Goal: Find specific page/section: Find specific page/section

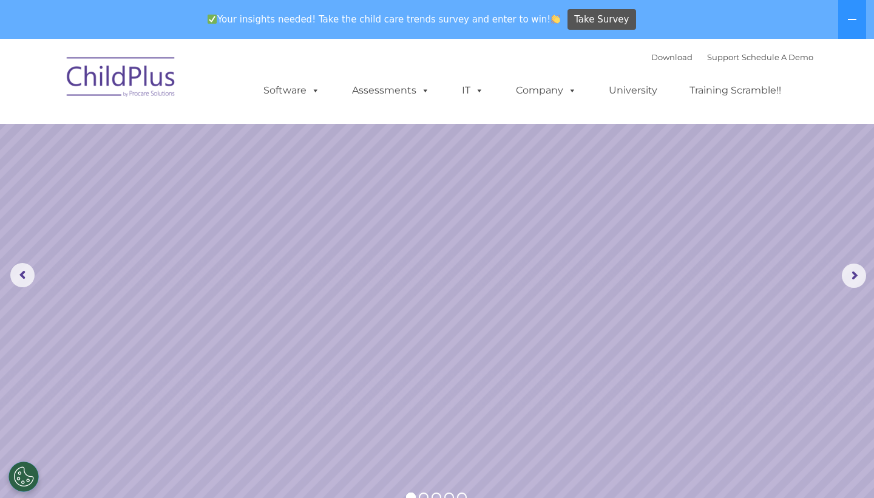
select select "MEDIUM"
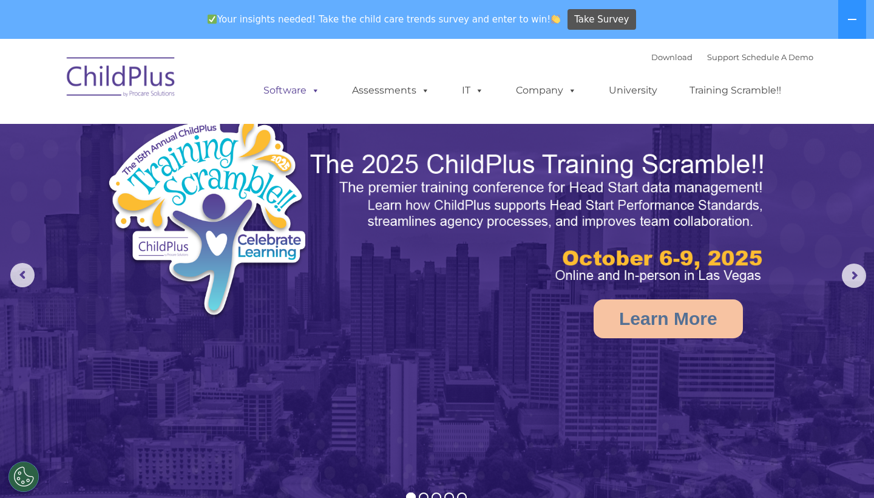
click at [319, 92] on span at bounding box center [313, 90] width 13 height 12
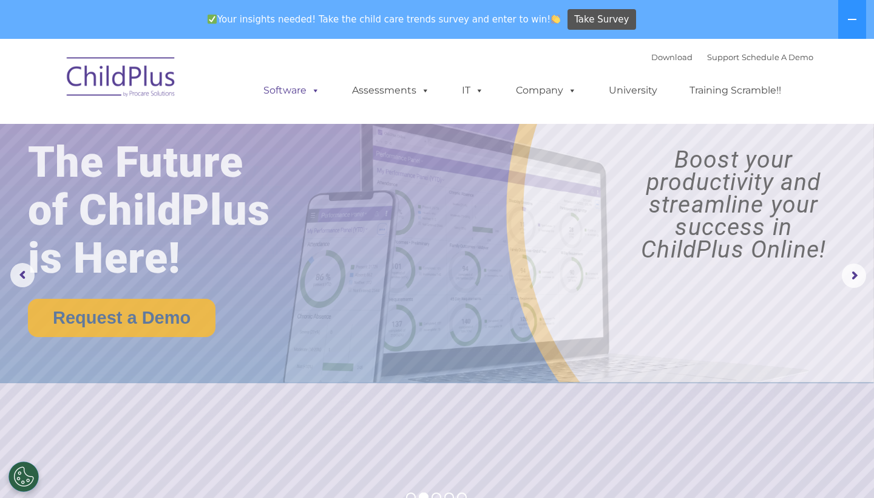
click at [299, 92] on link "Software" at bounding box center [291, 90] width 81 height 24
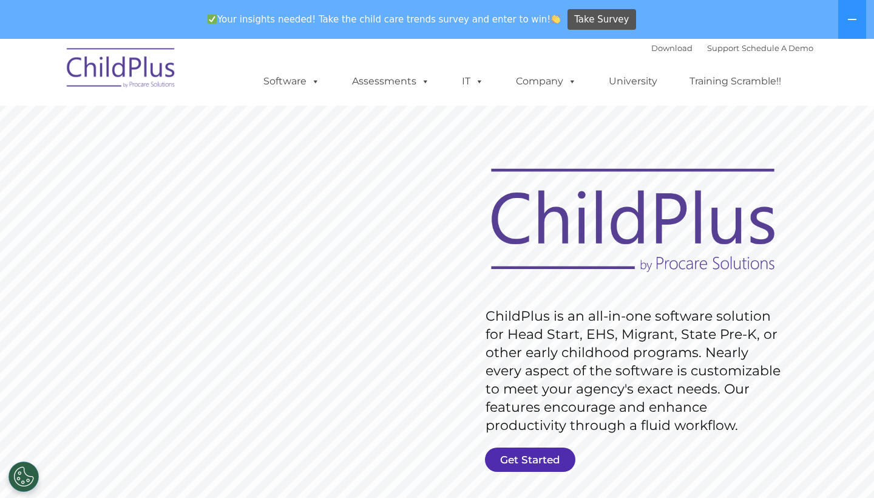
click at [528, 450] on link "Get Started" at bounding box center [530, 459] width 90 height 24
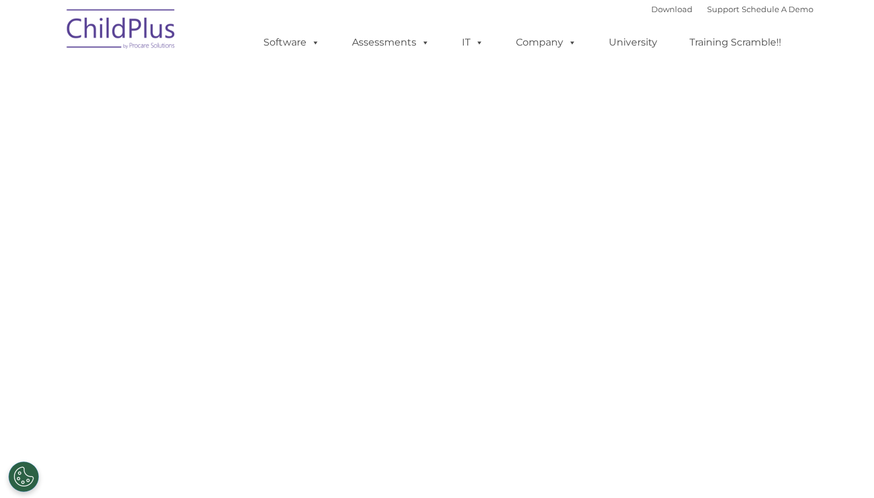
select select "MEDIUM"
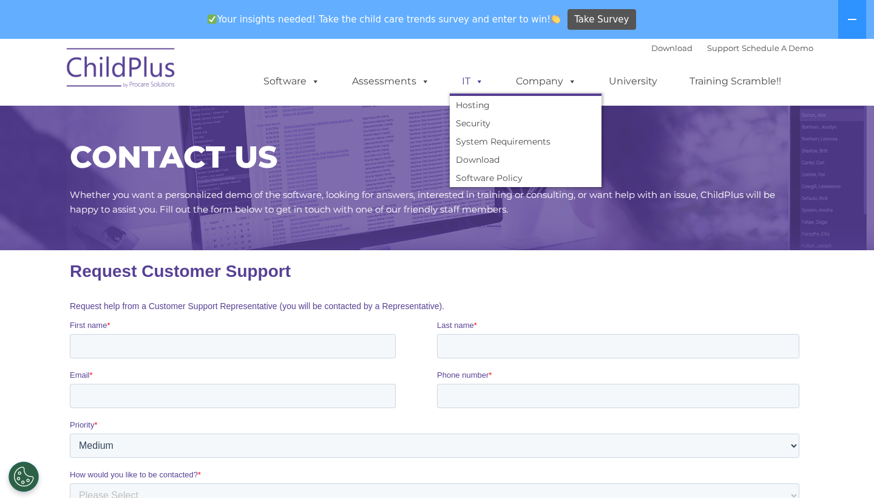
click at [477, 81] on span at bounding box center [476, 81] width 13 height 12
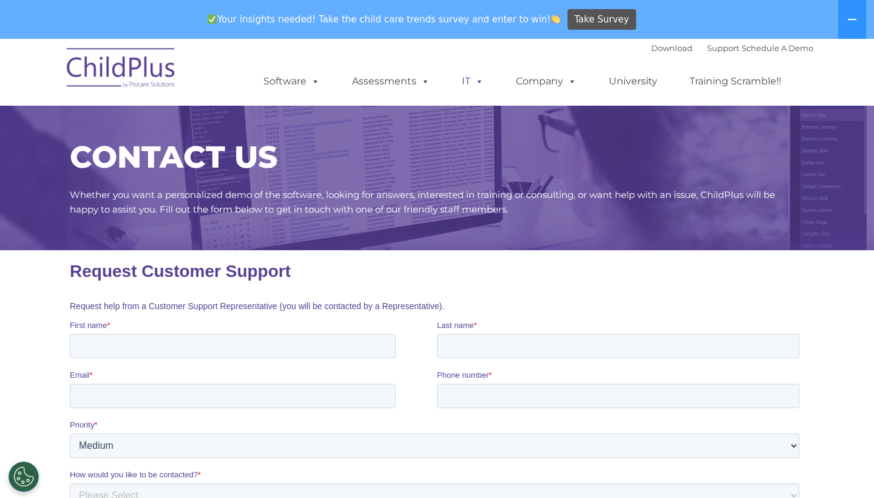
click at [477, 81] on span at bounding box center [476, 81] width 13 height 12
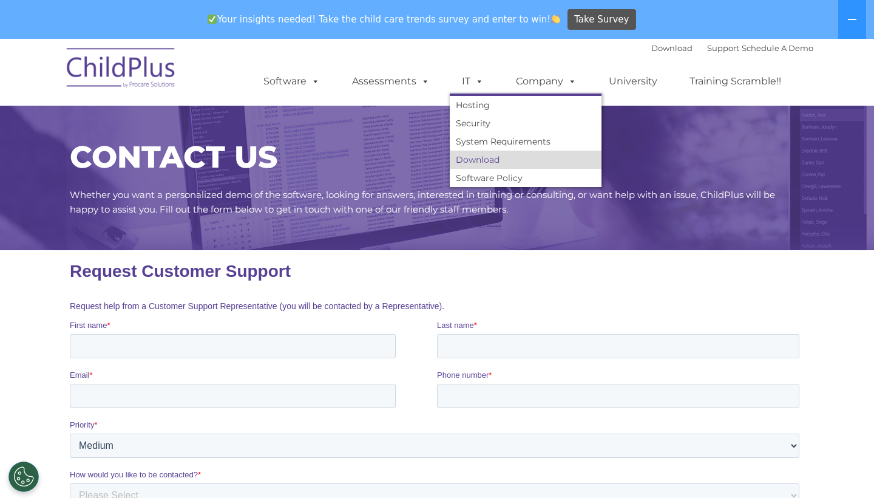
click at [471, 156] on link "Download" at bounding box center [526, 160] width 152 height 18
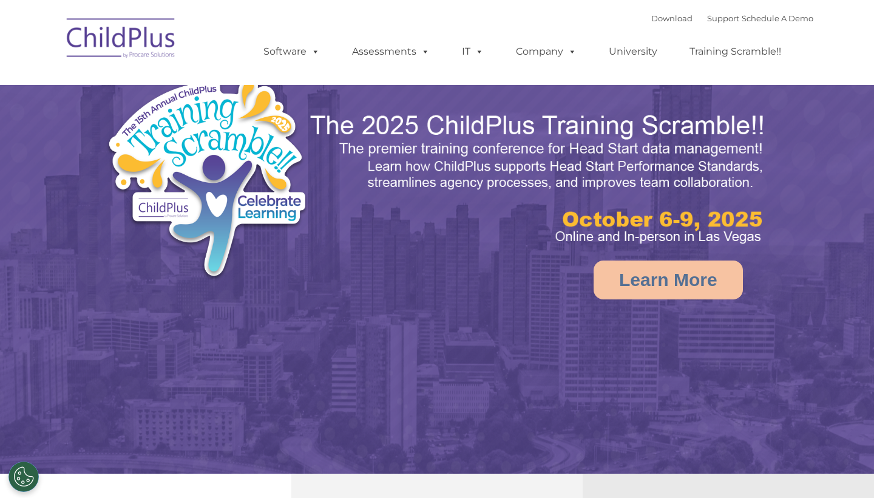
select select "MEDIUM"
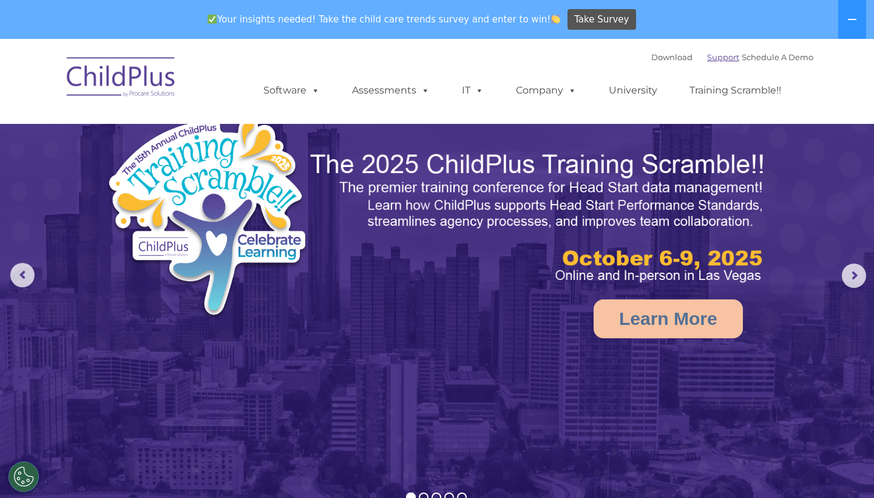
click at [713, 59] on link "Support" at bounding box center [723, 57] width 32 height 10
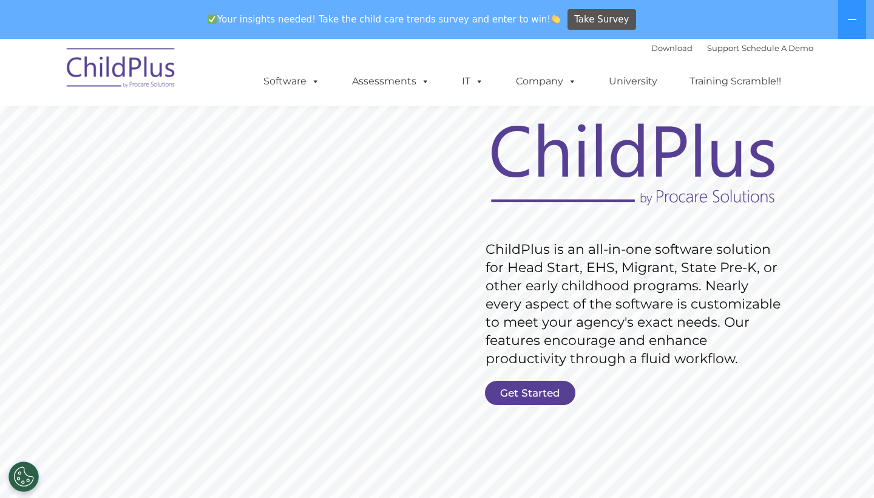
scroll to position [80, 0]
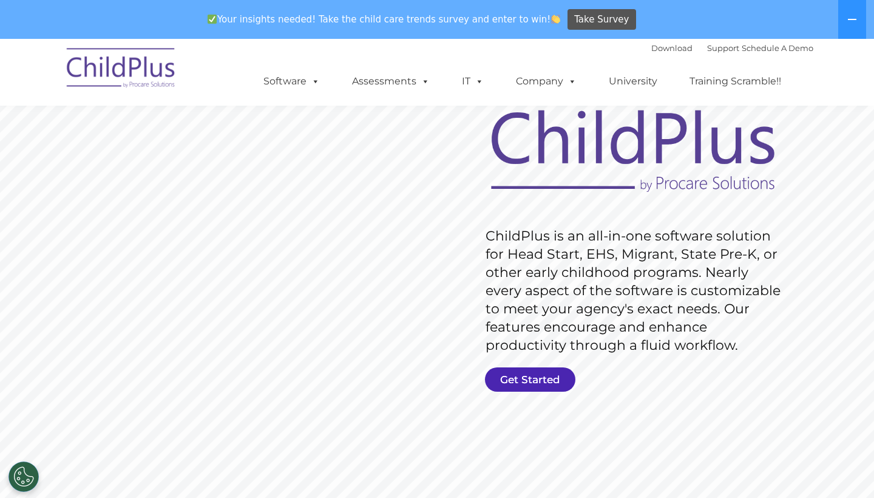
click at [508, 381] on link "Get Started" at bounding box center [530, 379] width 90 height 24
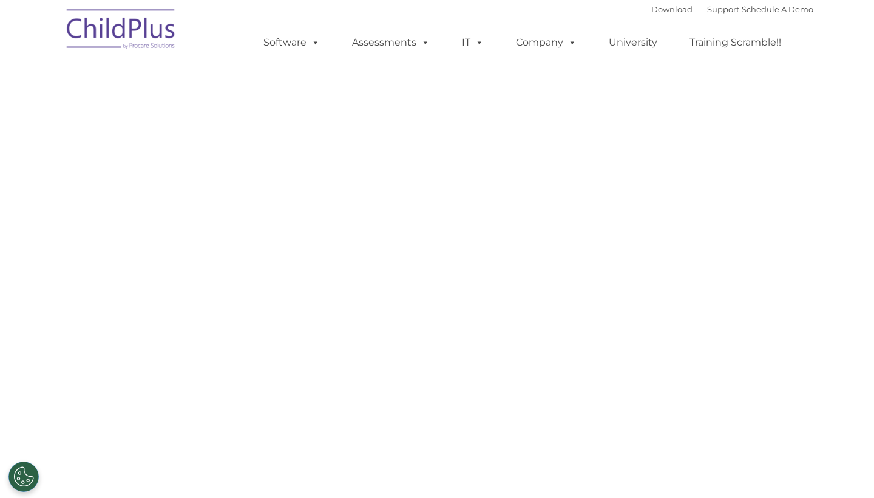
select select "MEDIUM"
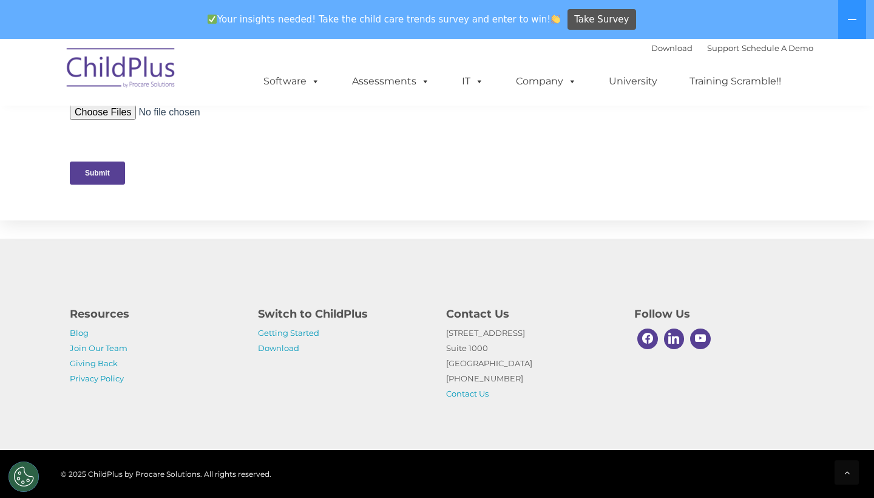
scroll to position [604, 0]
